Goal: Feedback & Contribution: Leave review/rating

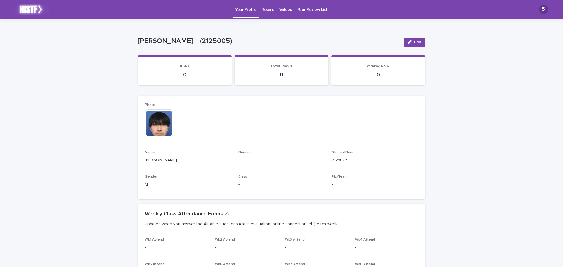
click at [280, 9] on p "Videos" at bounding box center [286, 6] width 13 height 12
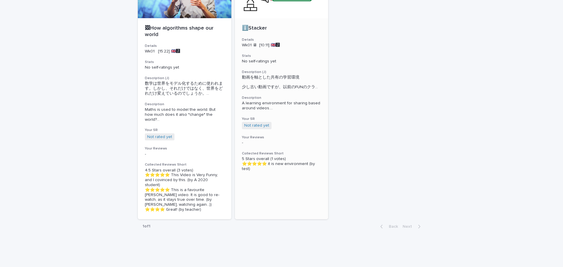
scroll to position [84, 0]
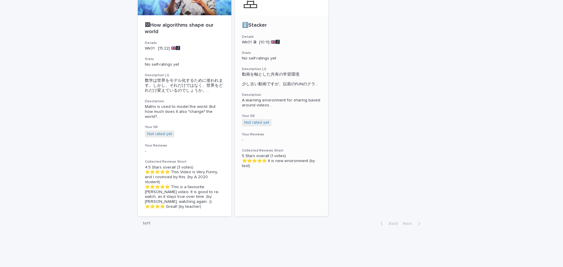
click at [285, 106] on span "A learning environment for sharing based around videos. ..." at bounding box center [281, 103] width 79 height 10
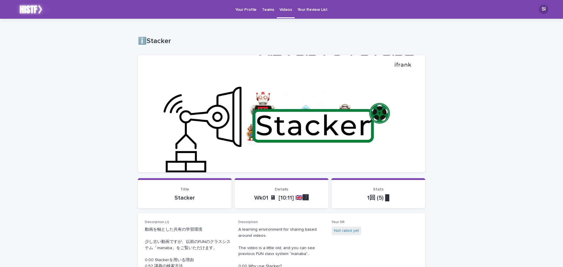
click at [272, 10] on p "Teams" at bounding box center [268, 6] width 12 height 12
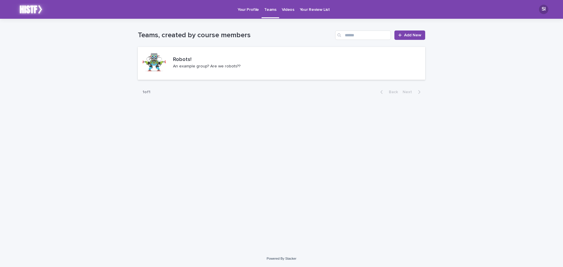
click at [289, 9] on p "Videos" at bounding box center [288, 6] width 13 height 12
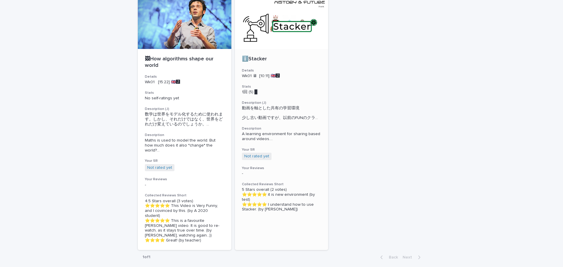
scroll to position [84, 0]
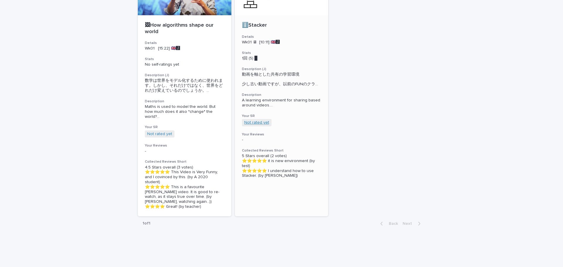
click at [260, 125] on link "Not rated yet" at bounding box center [256, 122] width 25 height 5
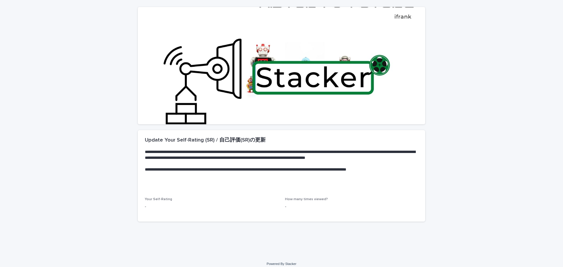
scroll to position [53, 0]
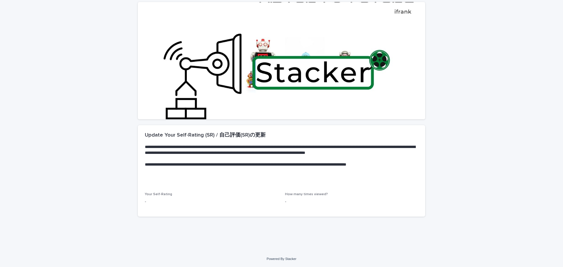
drag, startPoint x: 152, startPoint y: 208, endPoint x: 153, endPoint y: 202, distance: 5.4
click at [153, 202] on div "Your Self-Rating -" at bounding box center [211, 200] width 133 height 17
click at [153, 202] on p "-" at bounding box center [211, 202] width 133 height 6
click at [161, 192] on section "**********" at bounding box center [281, 171] width 287 height 92
click at [200, 190] on div "**********" at bounding box center [281, 158] width 287 height 67
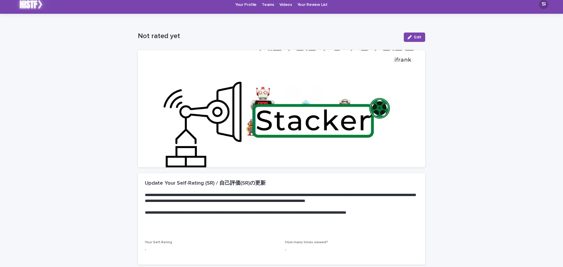
scroll to position [0, 0]
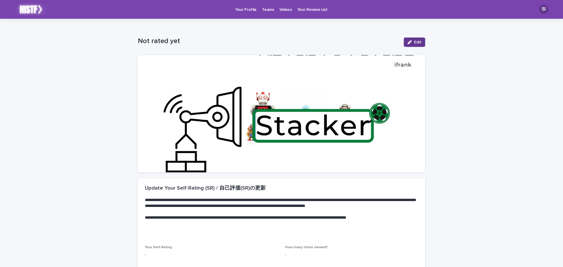
click at [416, 45] on button "Edit" at bounding box center [414, 42] width 21 height 9
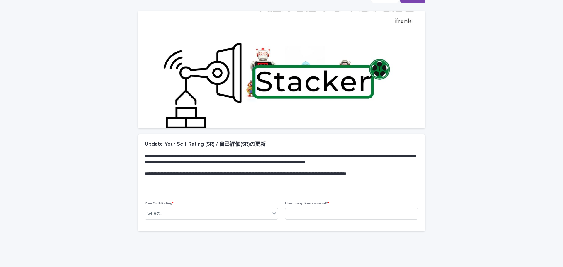
scroll to position [59, 0]
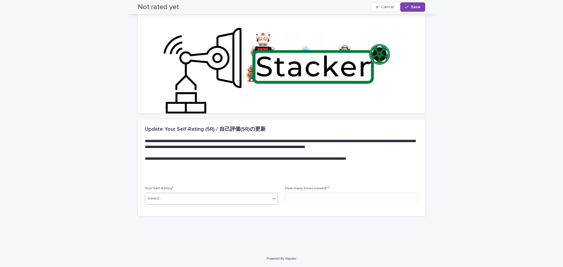
click at [204, 193] on div "Select..." at bounding box center [211, 199] width 133 height 12
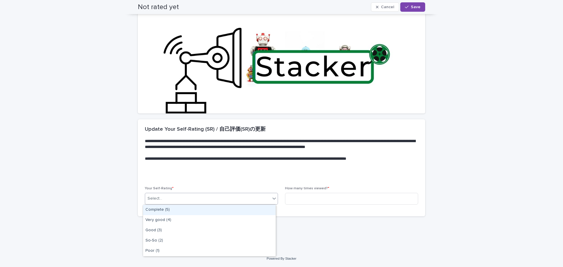
click at [188, 209] on div "Complete (5)" at bounding box center [209, 210] width 133 height 10
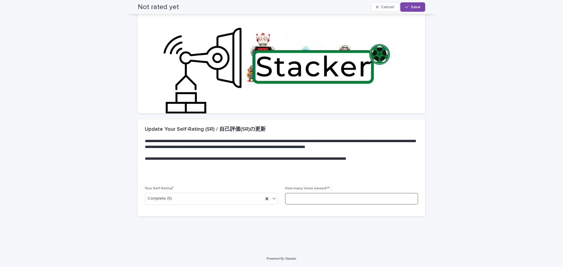
click at [299, 196] on input at bounding box center [351, 199] width 133 height 12
type input "*"
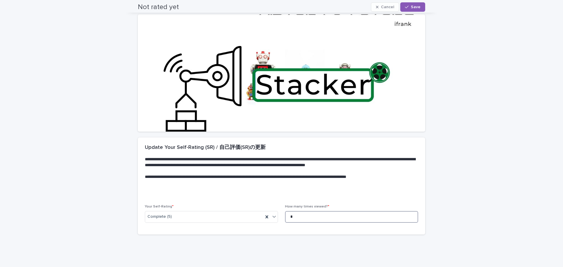
scroll to position [0, 0]
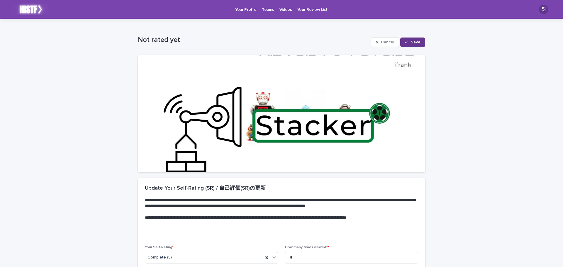
click at [411, 42] on span "Save" at bounding box center [416, 42] width 10 height 4
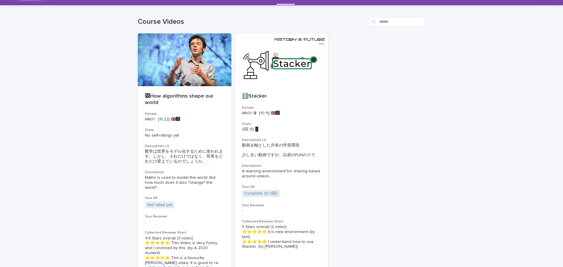
scroll to position [84, 0]
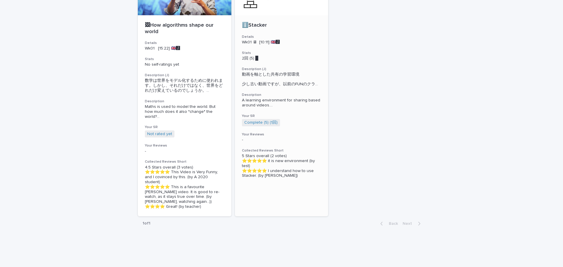
click at [282, 137] on h3 "Your Reviews" at bounding box center [281, 134] width 79 height 5
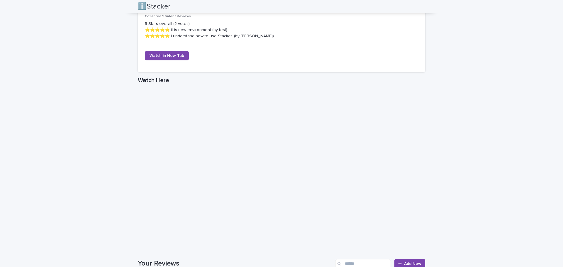
scroll to position [397, 0]
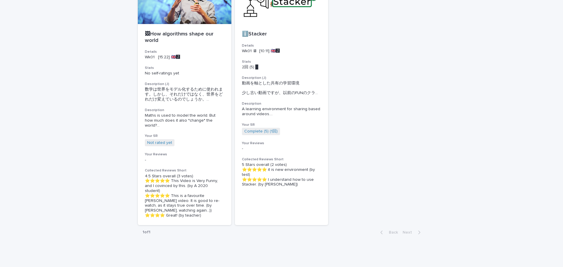
scroll to position [84, 0]
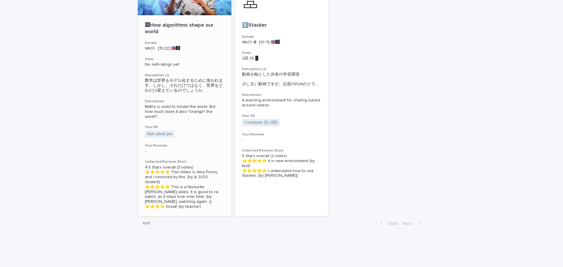
click at [170, 126] on h3 "Your SR" at bounding box center [184, 127] width 79 height 5
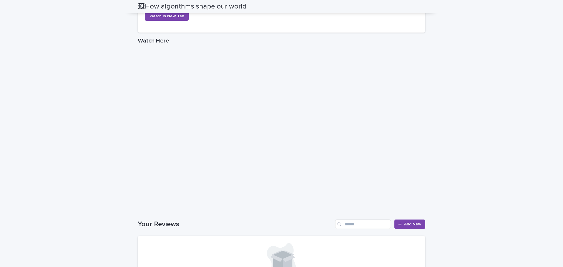
scroll to position [323, 0]
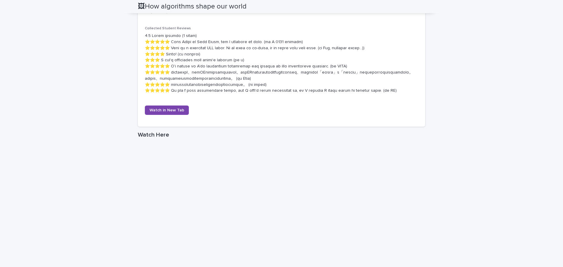
click at [60, 102] on div "Loading... Saving… Loading... Saving… 🖼How algorithms shape our world 🖼How algo…" at bounding box center [281, 64] width 563 height 736
click at [110, 106] on div "Loading... Saving… Loading... Saving… 🖼How algorithms shape our world 🖼How algo…" at bounding box center [281, 64] width 563 height 736
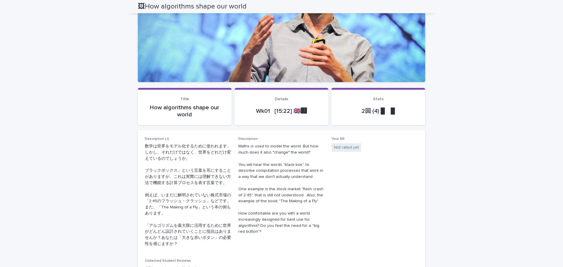
scroll to position [70, 0]
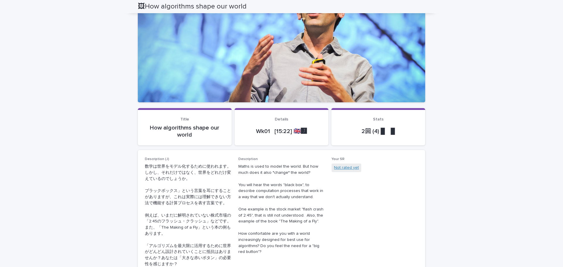
click at [351, 166] on link "Not rated yet" at bounding box center [346, 168] width 25 height 6
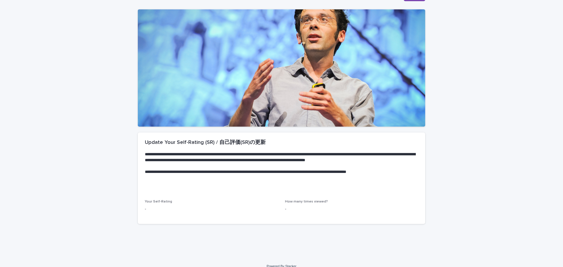
scroll to position [53, 0]
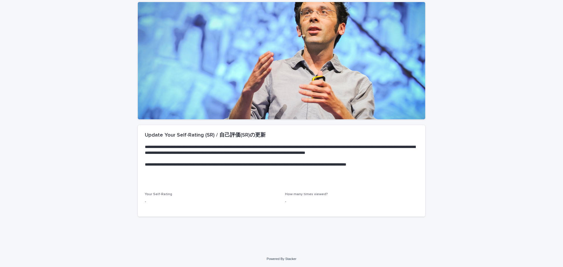
click at [181, 206] on div "Your Self-Rating -" at bounding box center [211, 200] width 133 height 17
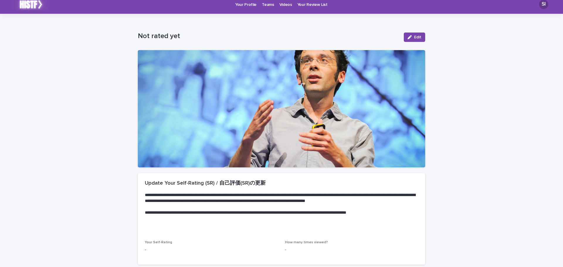
scroll to position [0, 0]
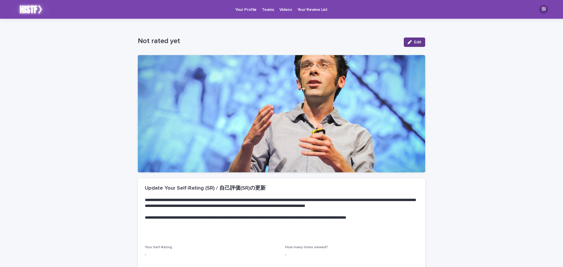
click at [404, 41] on button "Edit" at bounding box center [414, 42] width 21 height 9
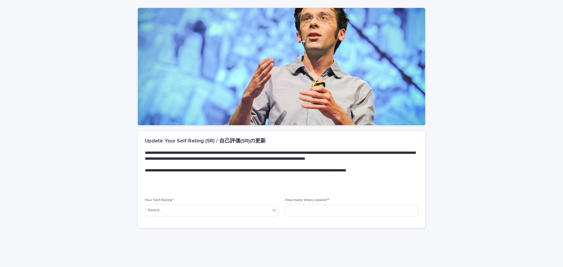
scroll to position [59, 0]
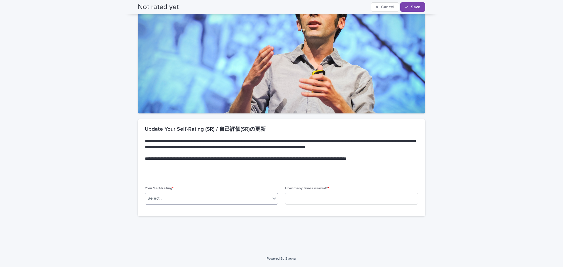
click at [235, 199] on div "Select..." at bounding box center [207, 199] width 125 height 10
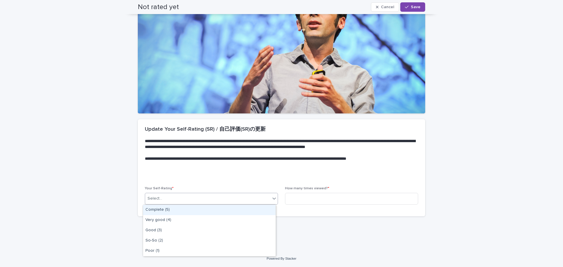
drag, startPoint x: 219, startPoint y: 208, endPoint x: 228, endPoint y: 208, distance: 9.1
click at [218, 209] on div "Complete (5)" at bounding box center [209, 210] width 133 height 10
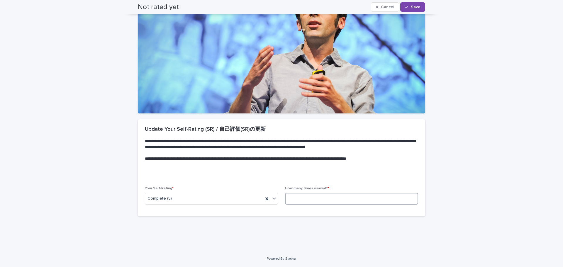
click at [308, 198] on input at bounding box center [351, 199] width 133 height 12
type input "*"
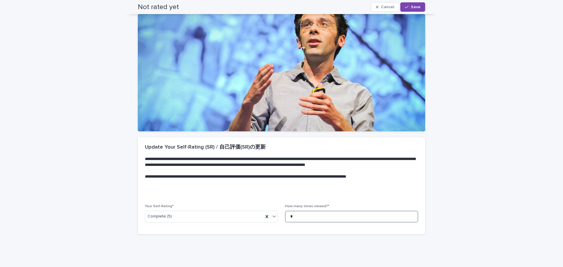
scroll to position [0, 0]
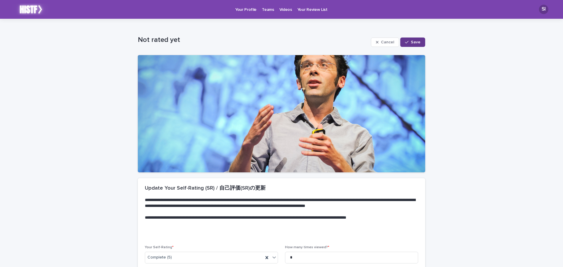
click at [404, 44] on button "Save" at bounding box center [412, 42] width 25 height 9
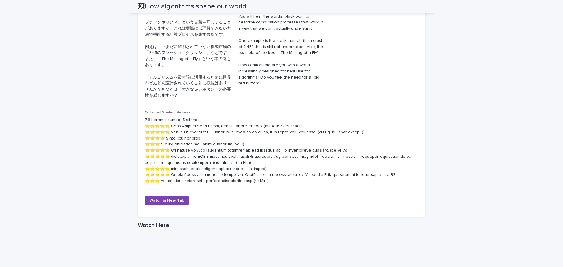
scroll to position [147, 0]
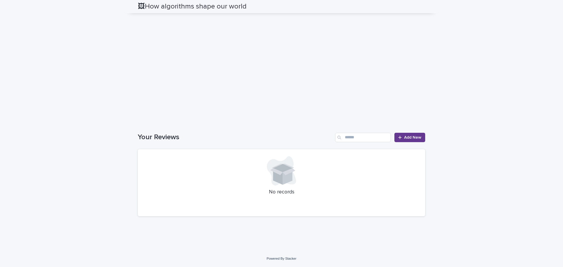
click at [413, 138] on span "Add New" at bounding box center [412, 138] width 17 height 4
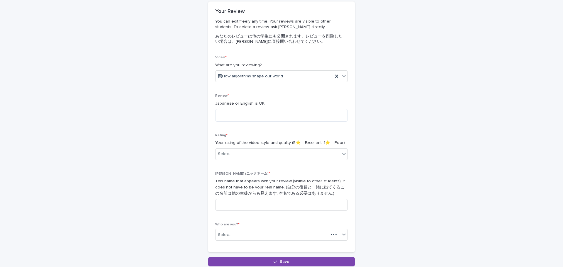
scroll to position [37, 0]
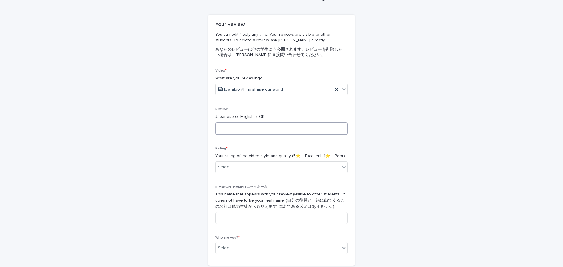
click at [289, 128] on textarea at bounding box center [281, 128] width 133 height 13
paste textarea "**********"
drag, startPoint x: 234, startPoint y: 128, endPoint x: 227, endPoint y: 128, distance: 7.0
click at [227, 128] on textarea "**********" at bounding box center [281, 128] width 133 height 13
click at [241, 129] on textarea "**********" at bounding box center [281, 128] width 133 height 13
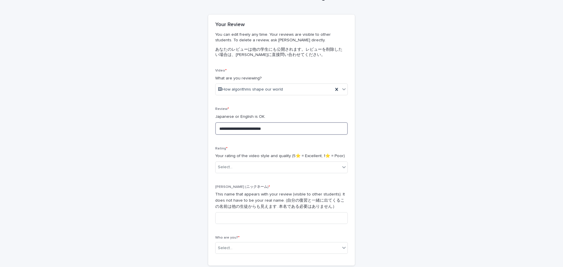
click at [241, 129] on textarea "**********" at bounding box center [281, 128] width 133 height 13
drag, startPoint x: 291, startPoint y: 127, endPoint x: 305, endPoint y: 129, distance: 14.5
click at [305, 129] on textarea "**********" at bounding box center [281, 128] width 133 height 13
drag, startPoint x: 300, startPoint y: 129, endPoint x: 317, endPoint y: 130, distance: 17.3
click at [317, 130] on textarea "**********" at bounding box center [281, 128] width 133 height 13
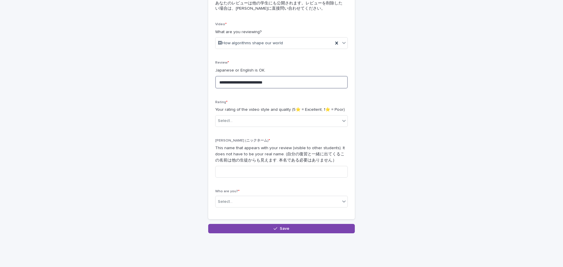
scroll to position [96, 0]
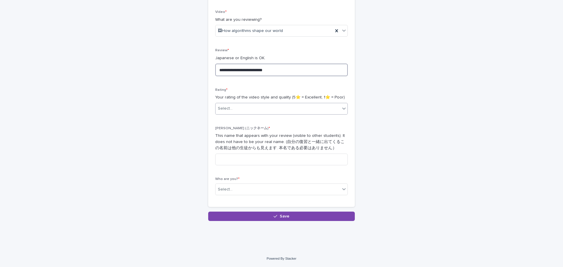
type textarea "**********"
click at [324, 109] on div "Select..." at bounding box center [278, 109] width 125 height 10
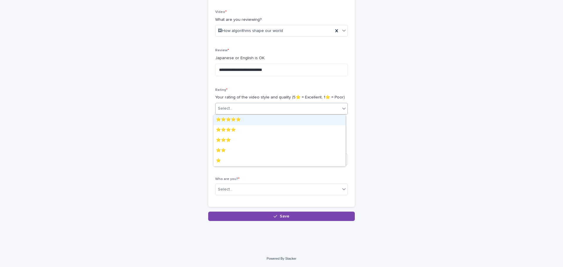
click at [305, 119] on div "⭐️⭐️⭐️⭐️⭐️" at bounding box center [280, 120] width 132 height 10
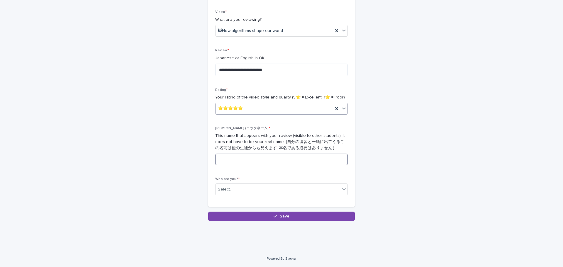
click at [295, 162] on input at bounding box center [281, 160] width 133 height 12
type input "***"
click at [317, 189] on div "Select..." at bounding box center [278, 190] width 125 height 10
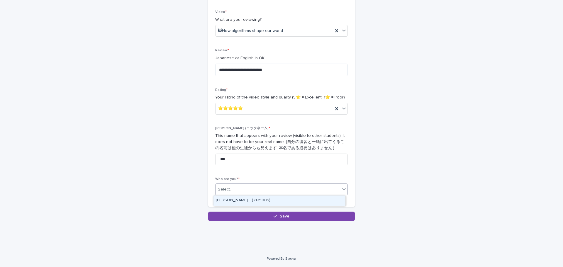
click at [286, 200] on div "[PERSON_NAME]　(2125005)" at bounding box center [280, 201] width 132 height 10
click at [322, 193] on div "[PERSON_NAME]　(2125005)" at bounding box center [275, 190] width 118 height 10
click at [374, 178] on div "**********" at bounding box center [281, 72] width 287 height 298
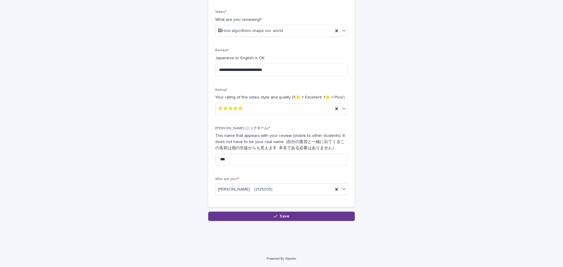
click at [341, 216] on button "Save" at bounding box center [281, 216] width 147 height 9
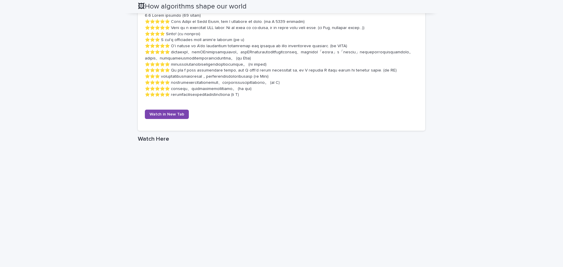
scroll to position [337, 0]
